Goal: Check status: Check status

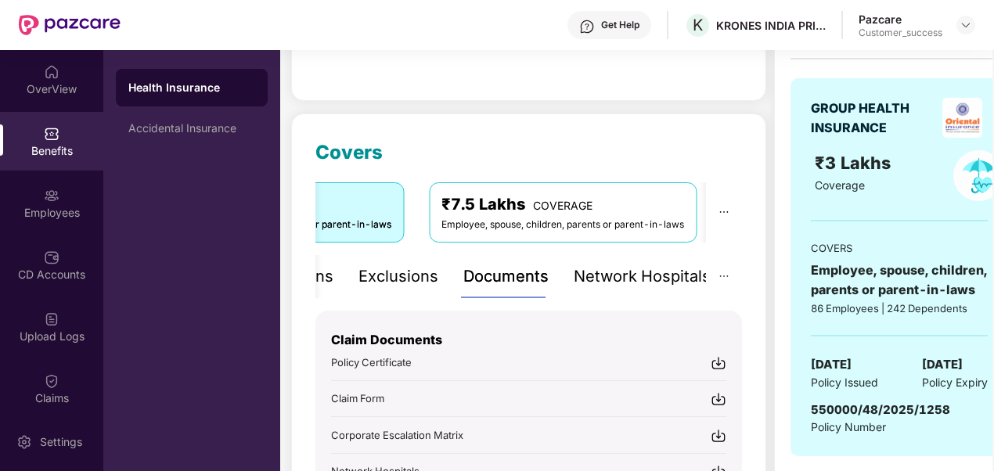
scroll to position [138, 0]
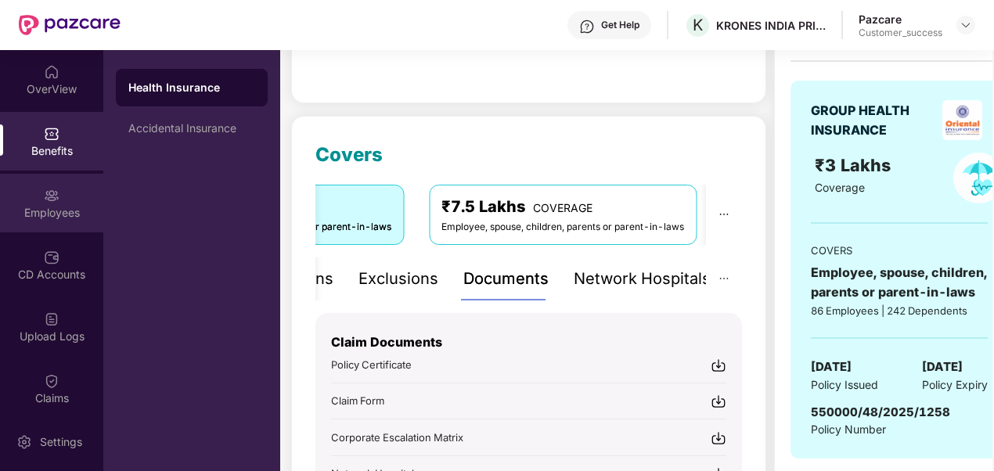
click at [54, 211] on div "Employees" at bounding box center [51, 213] width 103 height 16
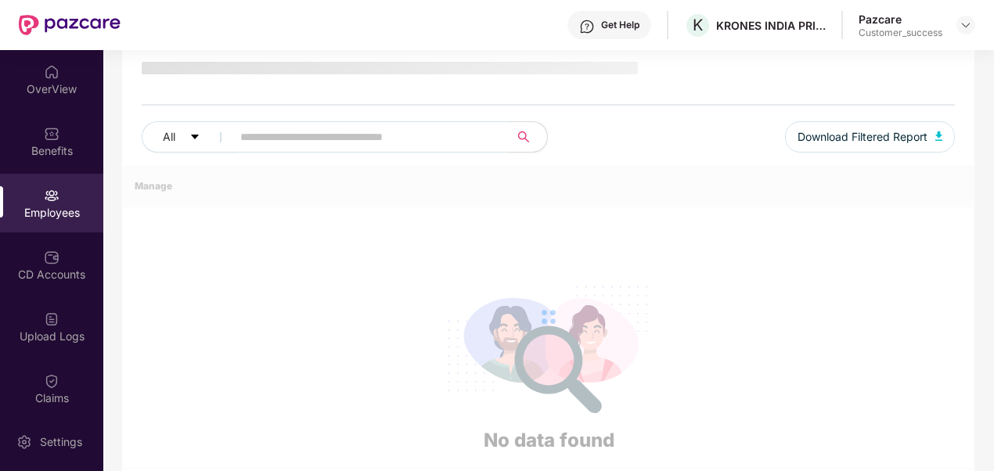
scroll to position [138, 0]
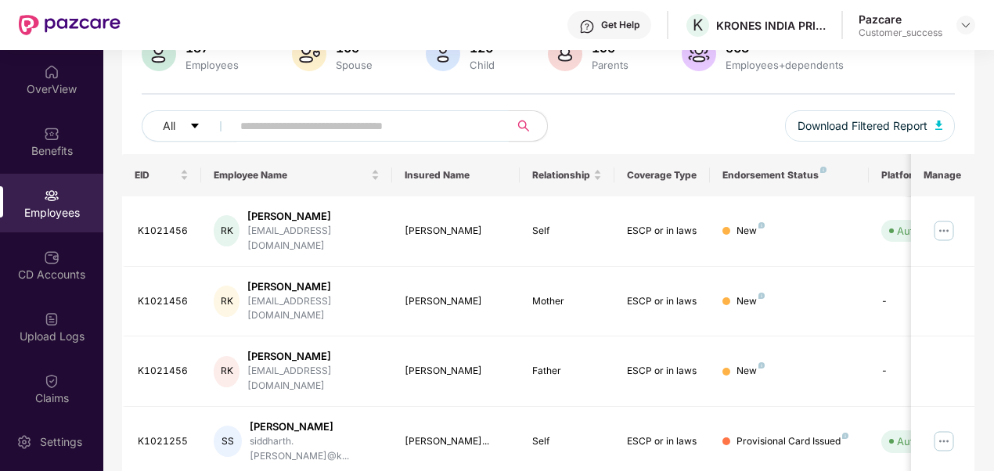
click at [765, 119] on div "All Download Filtered Report" at bounding box center [549, 132] width 814 height 44
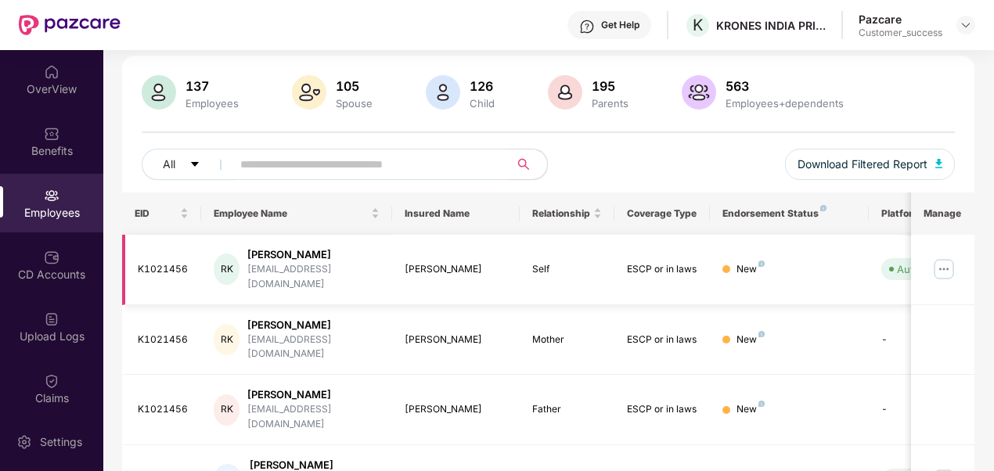
scroll to position [97, 0]
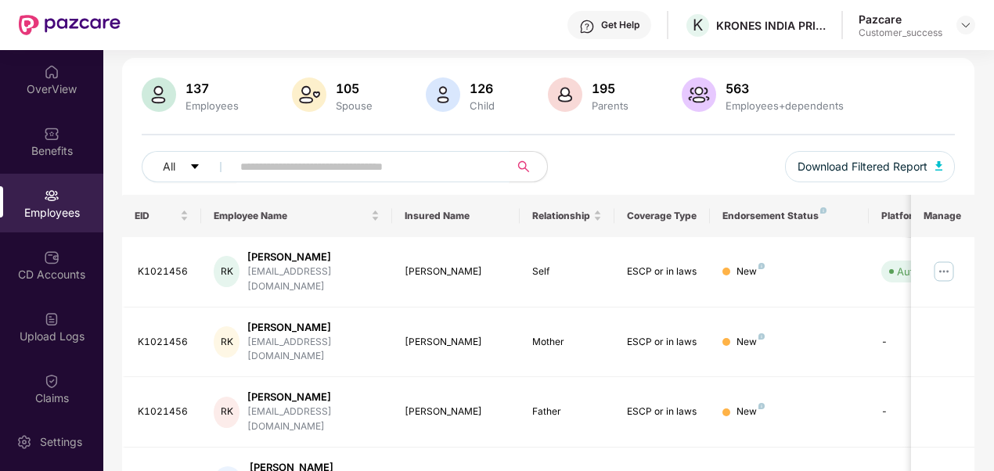
paste input "********"
click at [356, 166] on input "********" at bounding box center [364, 166] width 248 height 23
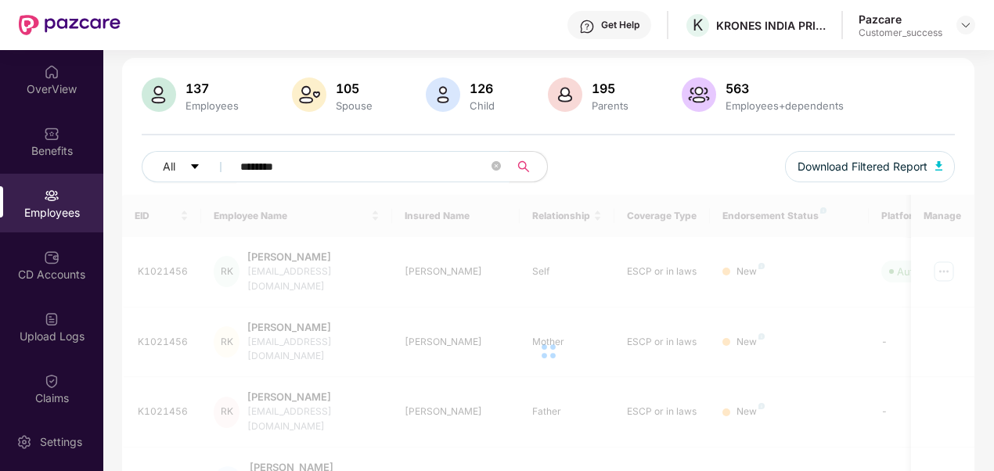
type input "********"
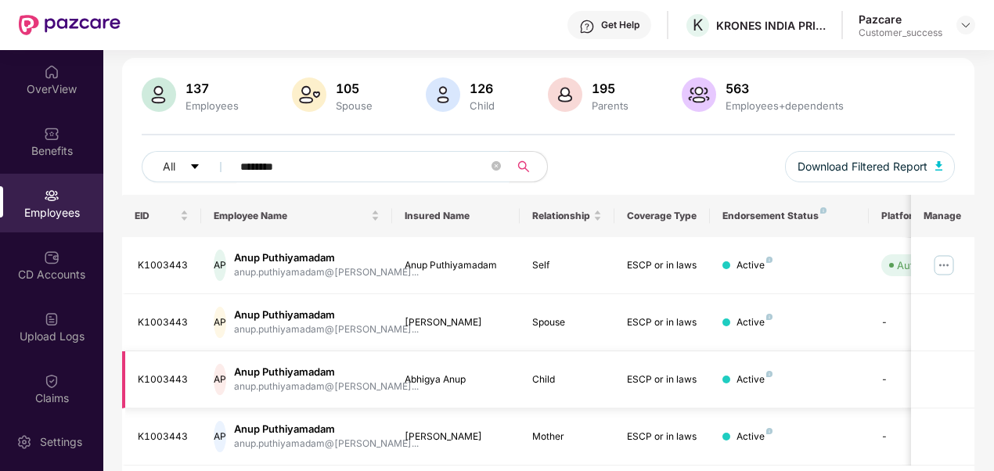
scroll to position [148, 0]
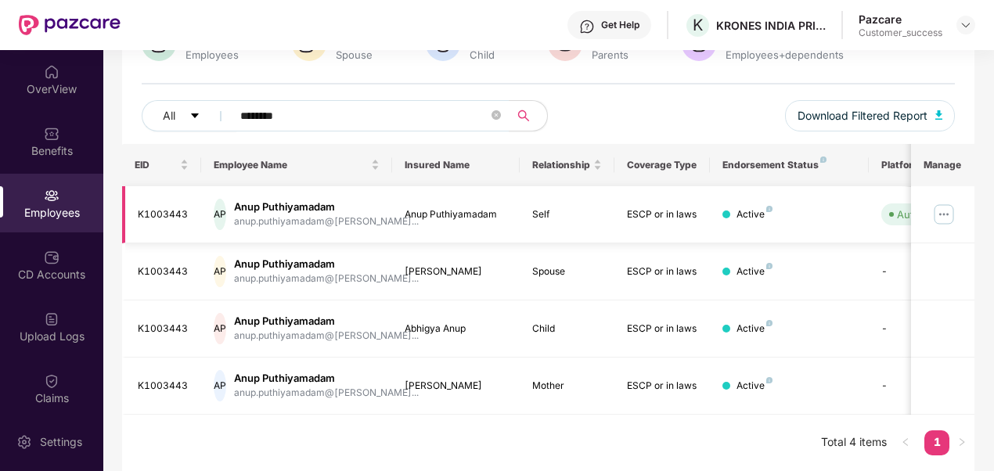
click at [936, 208] on img at bounding box center [943, 214] width 25 height 25
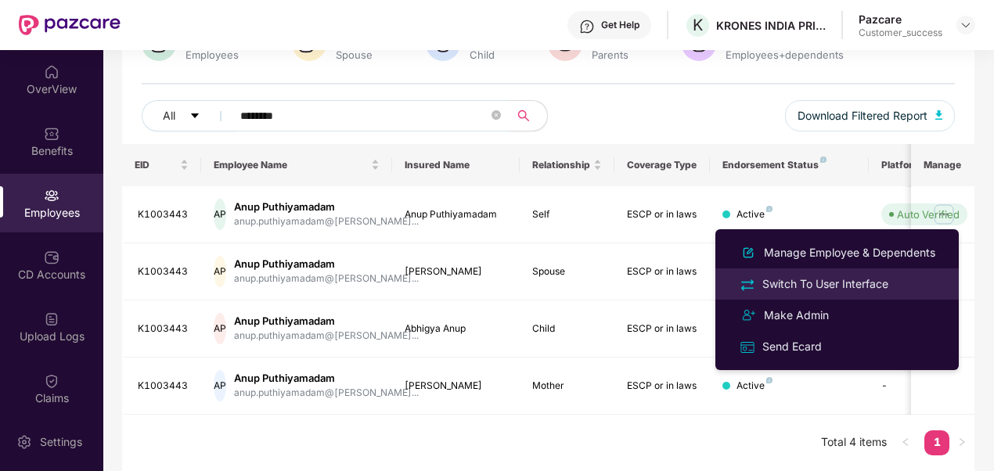
click at [838, 283] on div "Switch To User Interface" at bounding box center [825, 284] width 132 height 17
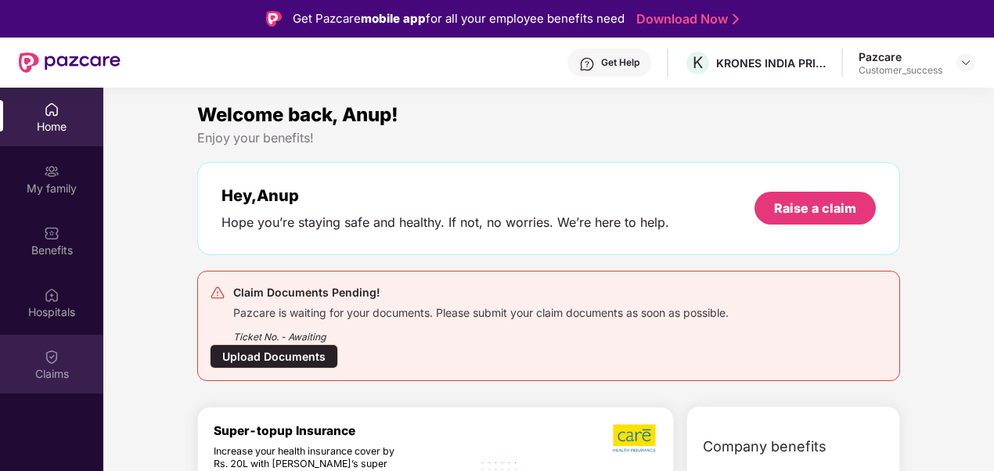
click at [59, 362] on div "Claims" at bounding box center [51, 364] width 103 height 59
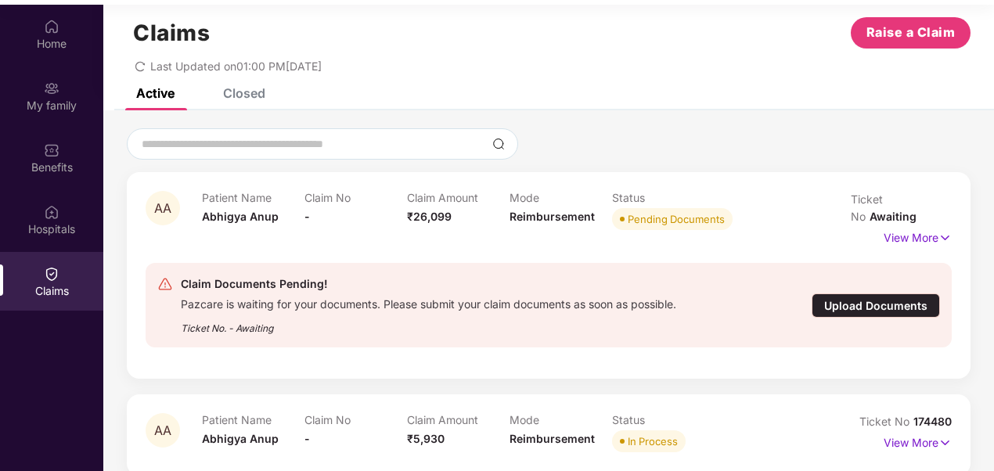
scroll to position [88, 0]
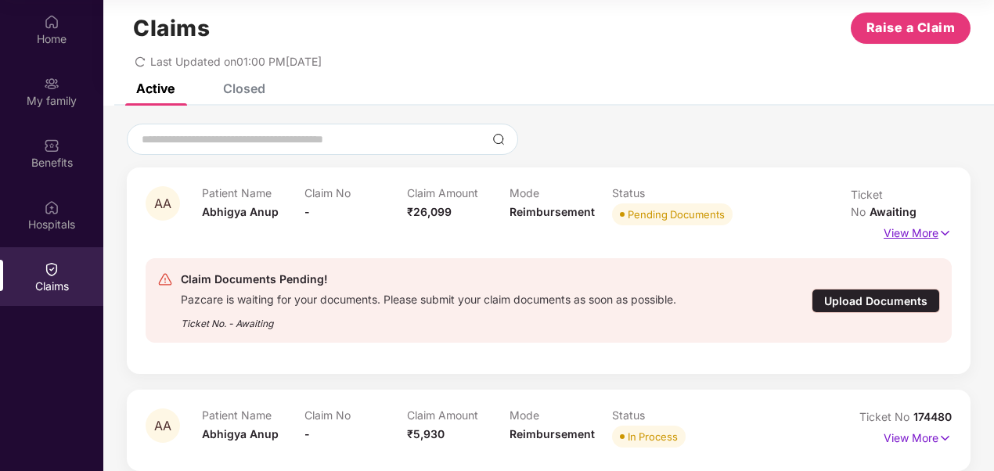
click at [902, 221] on p "View More" at bounding box center [918, 231] width 68 height 21
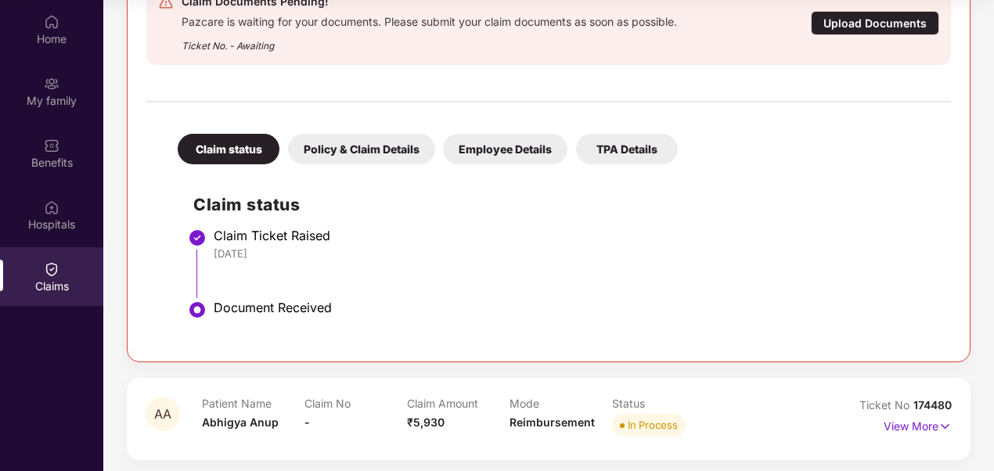
scroll to position [340, 0]
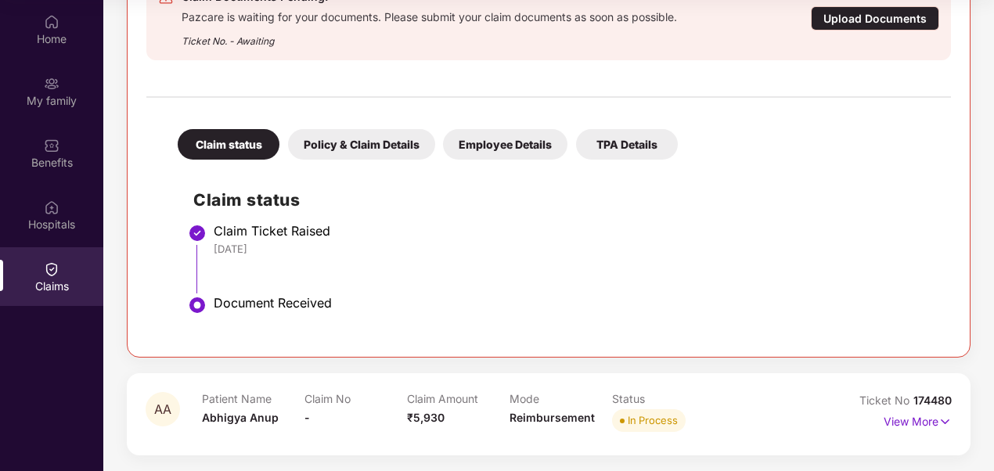
click at [936, 431] on div "View More" at bounding box center [918, 421] width 68 height 25
click at [931, 417] on p "View More" at bounding box center [918, 419] width 68 height 21
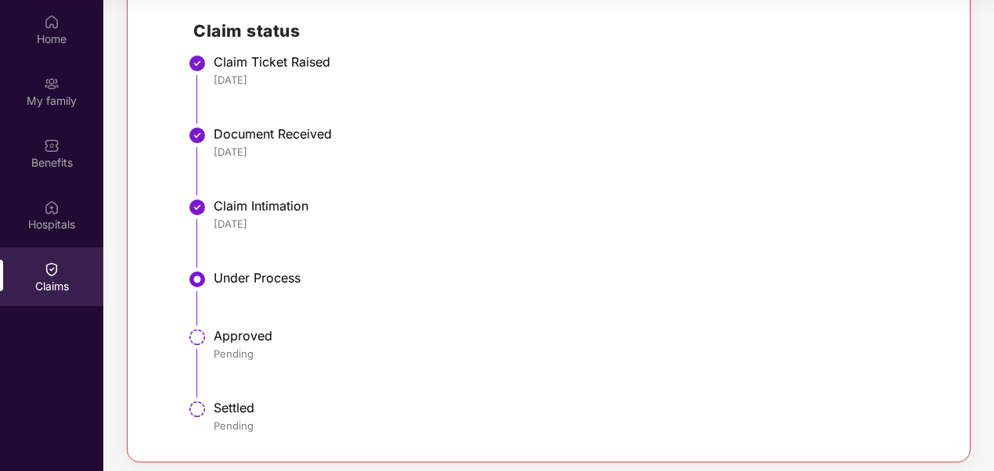
scroll to position [931, 0]
